Goal: Task Accomplishment & Management: Complete application form

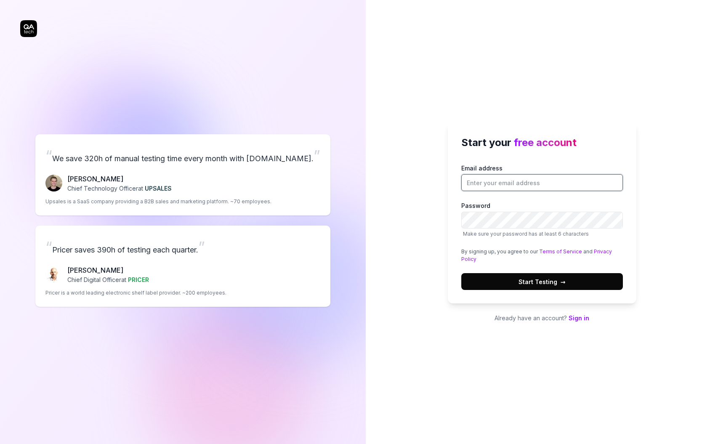
click at [521, 184] on input "Email address" at bounding box center [543, 182] width 162 height 17
type input "[EMAIL_ADDRESS][DOMAIN_NAME]"
drag, startPoint x: 575, startPoint y: 181, endPoint x: 451, endPoint y: 174, distance: 124.9
click at [451, 174] on div "Start your free account Email address [EMAIL_ADDRESS][DOMAIN_NAME] Password Mak…" at bounding box center [542, 213] width 189 height 182
click at [504, 278] on button "Start Testing →" at bounding box center [543, 281] width 162 height 17
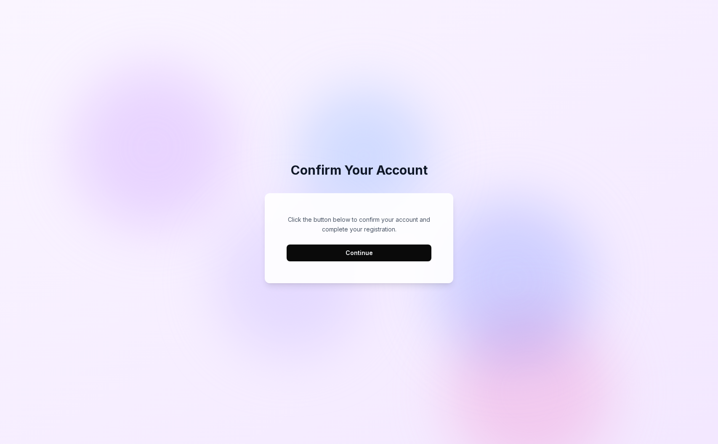
click at [355, 243] on div "Click the button below to confirm your account and complete your registration. …" at bounding box center [359, 238] width 145 height 46
click at [324, 253] on button "Continue" at bounding box center [359, 253] width 145 height 17
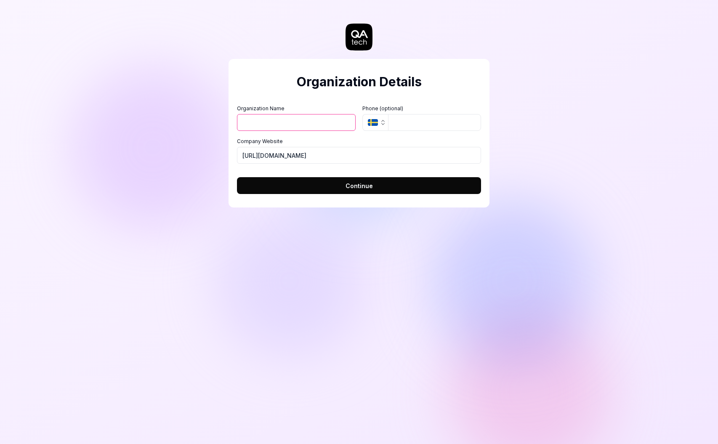
click at [271, 125] on input "Organization Name" at bounding box center [296, 122] width 119 height 17
type input "4C Strategies"
click at [263, 157] on input "https://4cstrategies.com" at bounding box center [359, 155] width 244 height 17
type input "https://www.4cstrategies.com"
click at [294, 187] on button "Continue" at bounding box center [359, 185] width 244 height 17
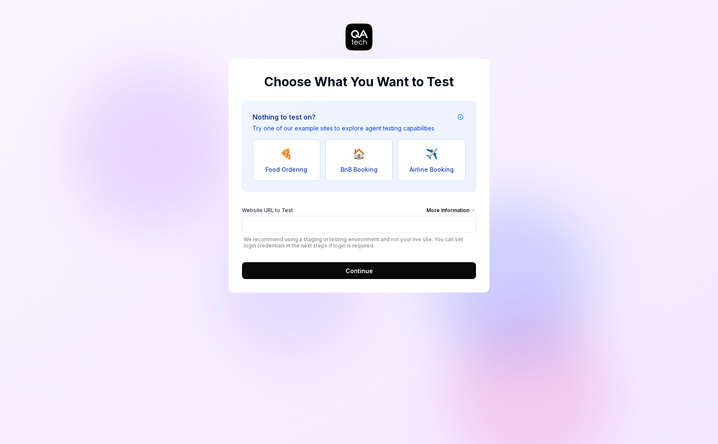
click at [472, 208] on icon at bounding box center [473, 210] width 5 height 5
click at [472, 216] on input "Website URL to Test More Information" at bounding box center [359, 224] width 234 height 17
